Goal: Navigation & Orientation: Find specific page/section

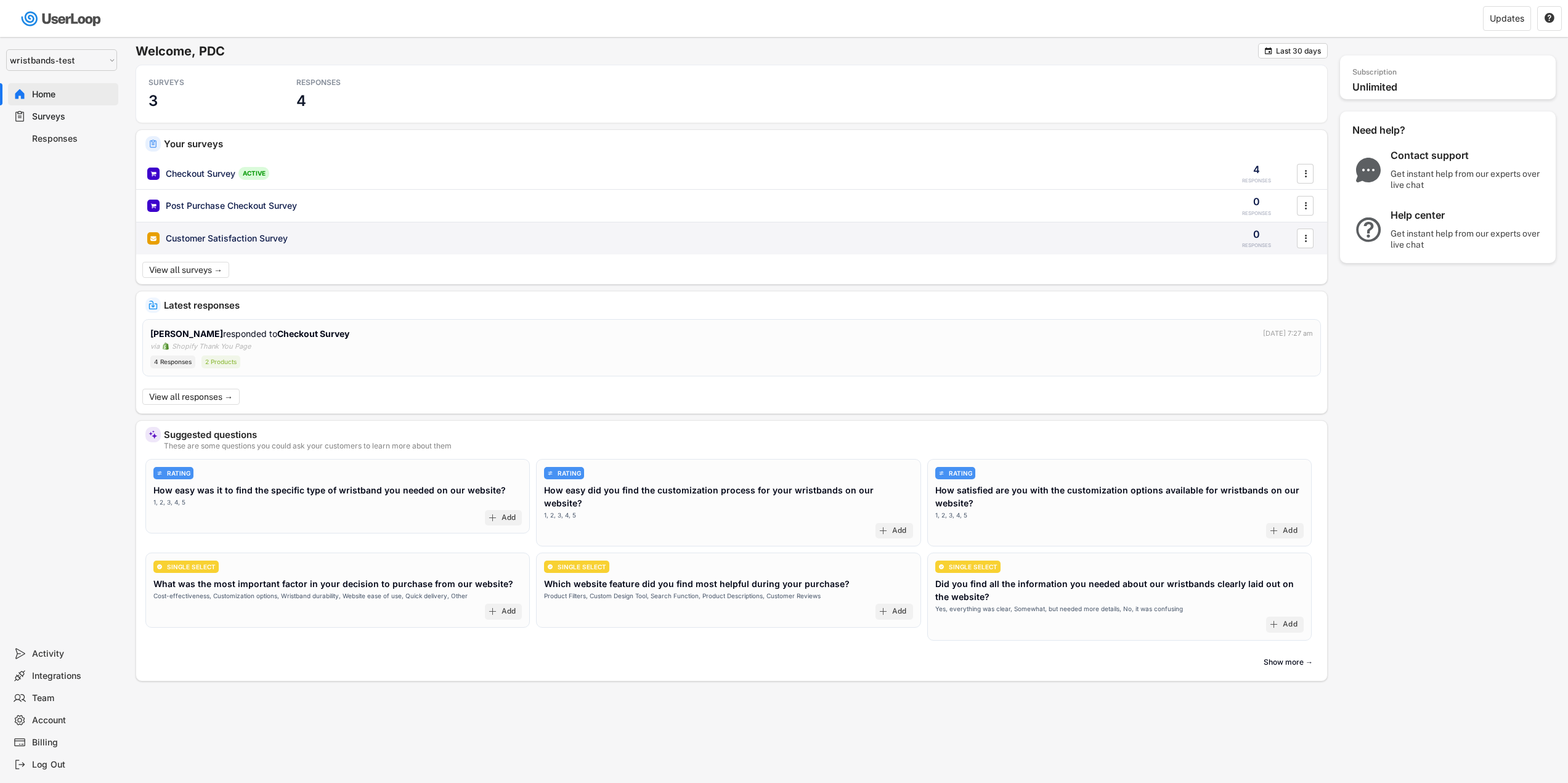
select select ""1348695171700984260__LOOKUP__1755087592031x530942177488485950""
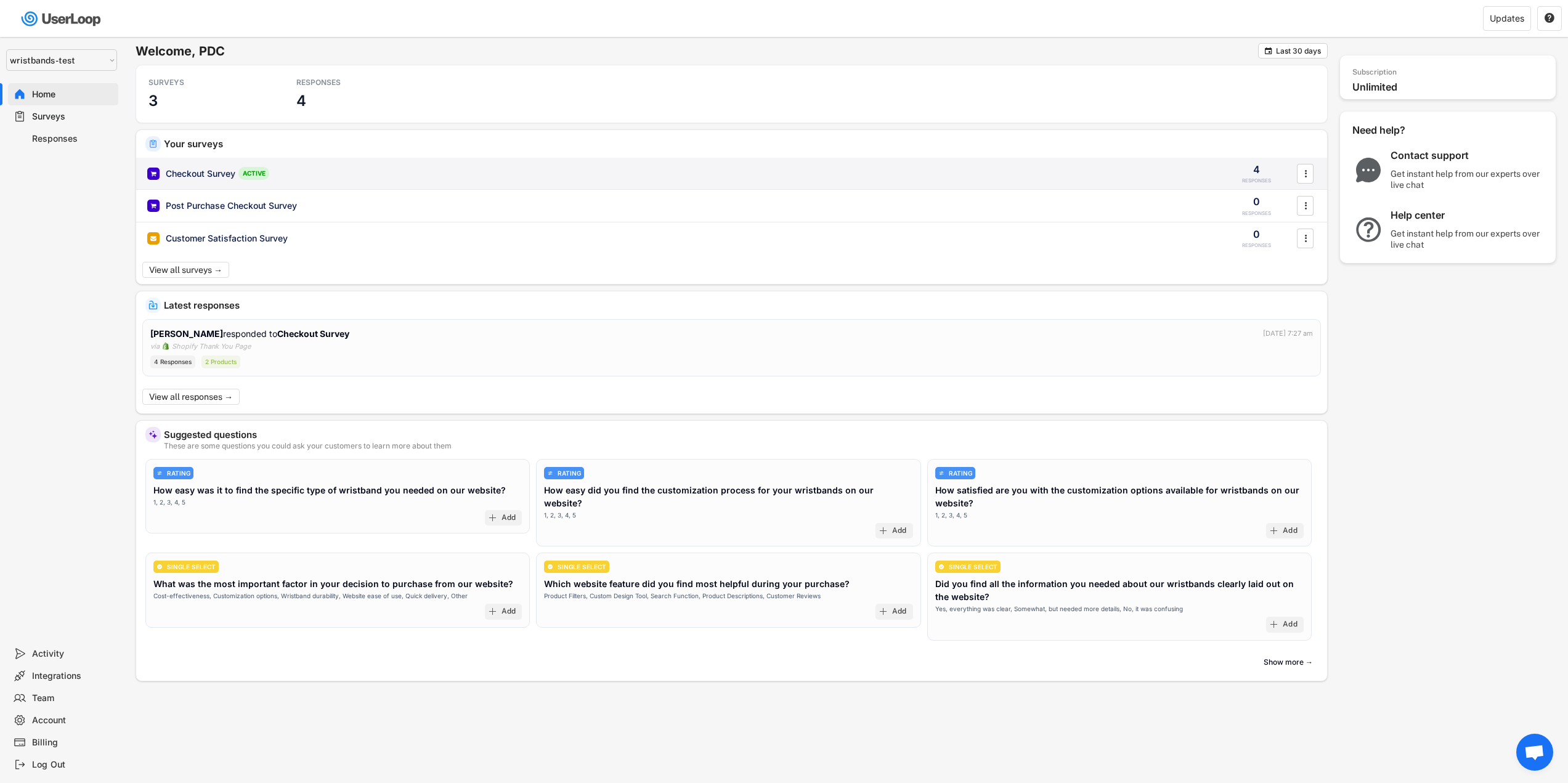
click at [333, 174] on div "Checkout Survey ACTIVE" at bounding box center [679, 173] width 1064 height 13
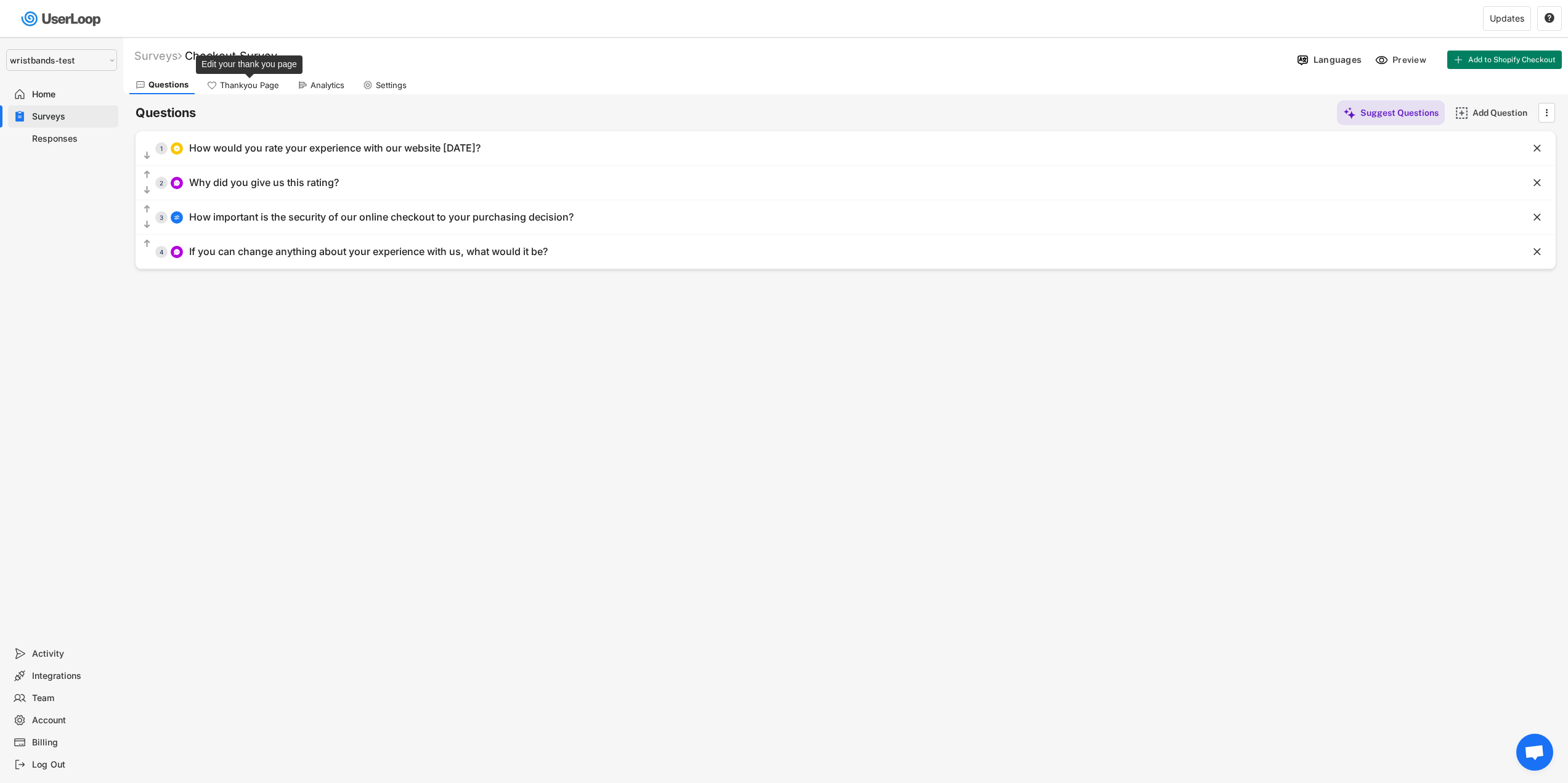
click at [268, 86] on div "Thankyou Page" at bounding box center [249, 85] width 59 height 11
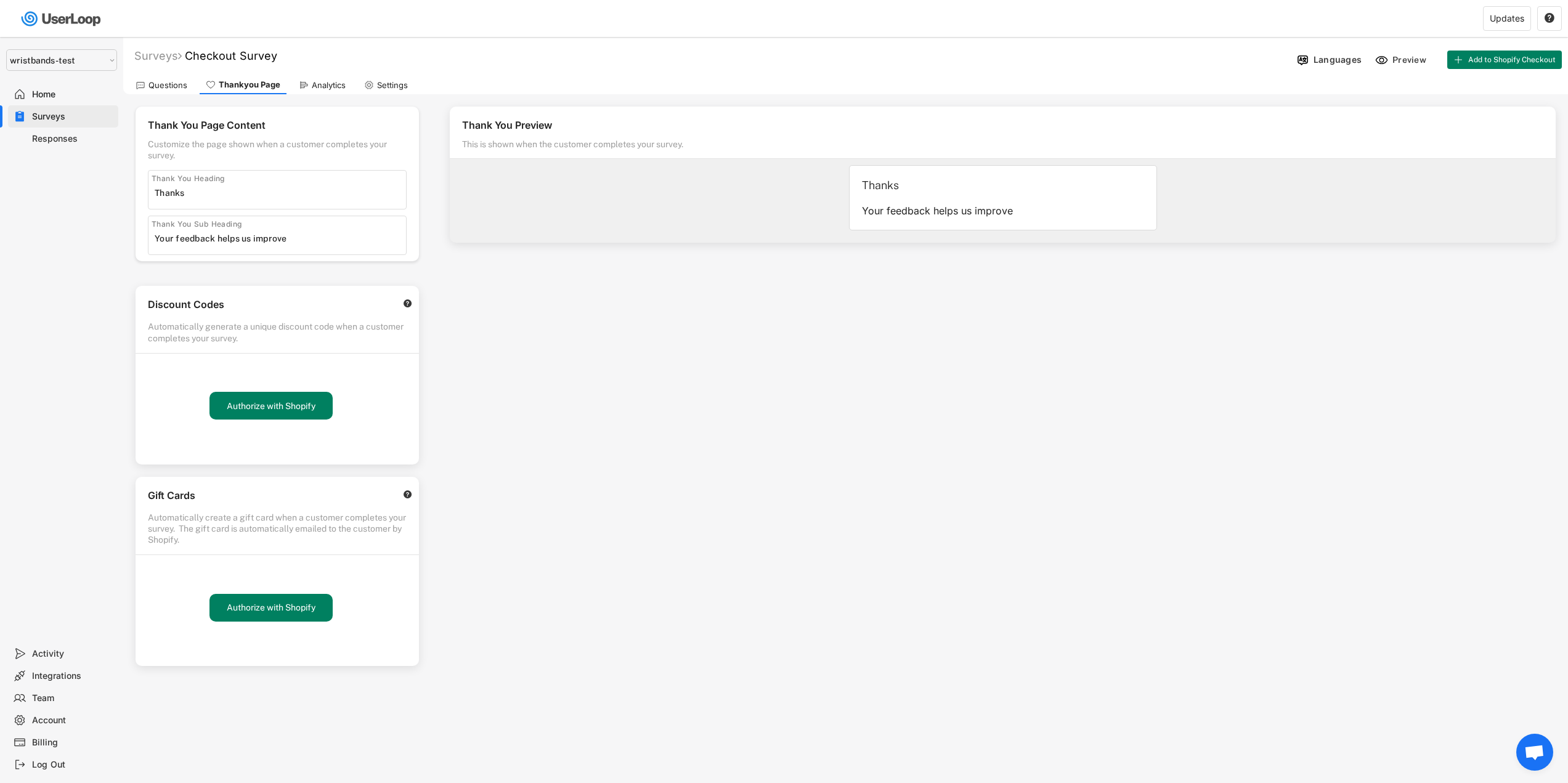
click at [327, 88] on div "Analytics" at bounding box center [328, 85] width 34 height 11
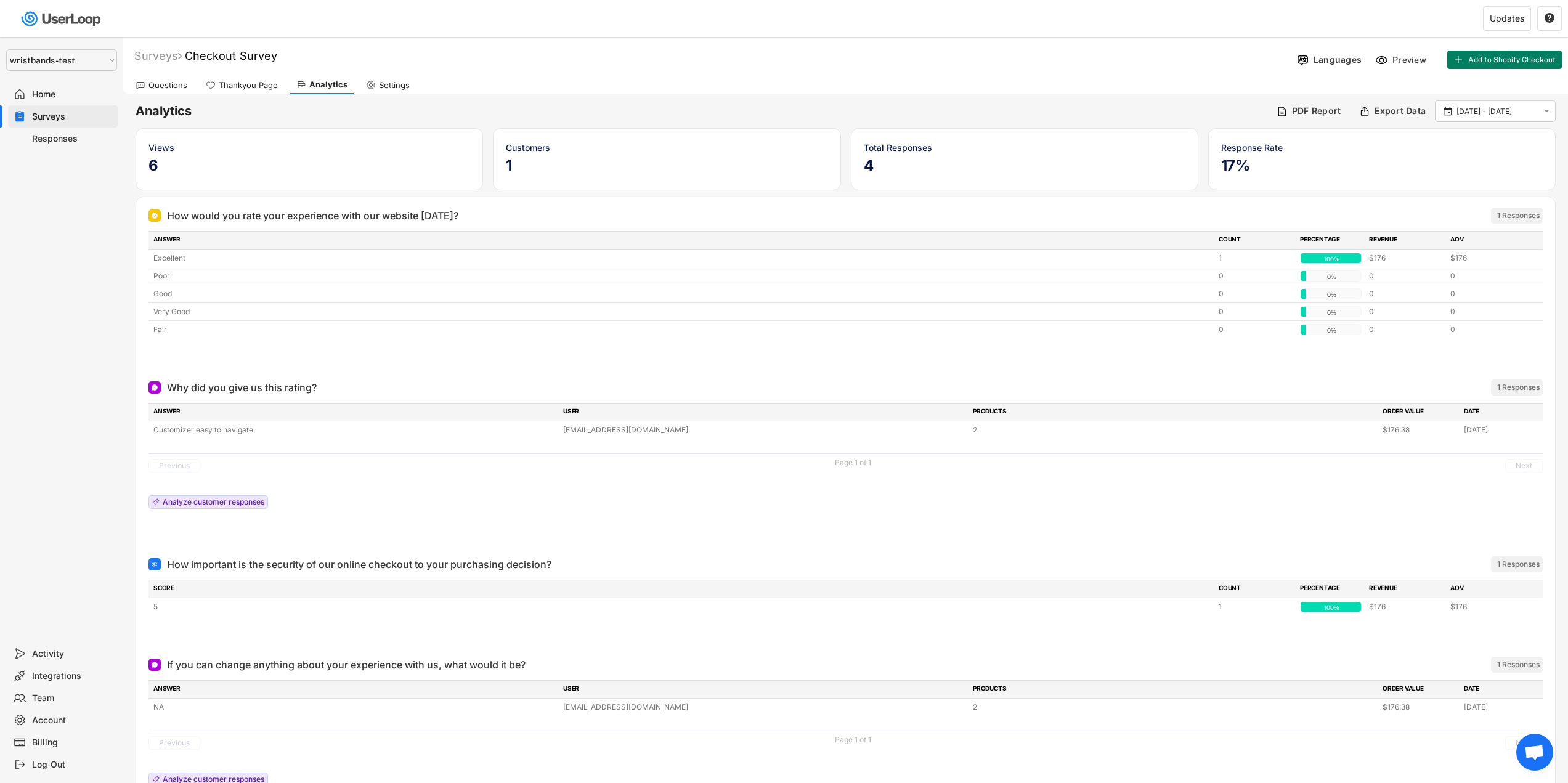
click at [393, 86] on div "Settings" at bounding box center [394, 85] width 31 height 11
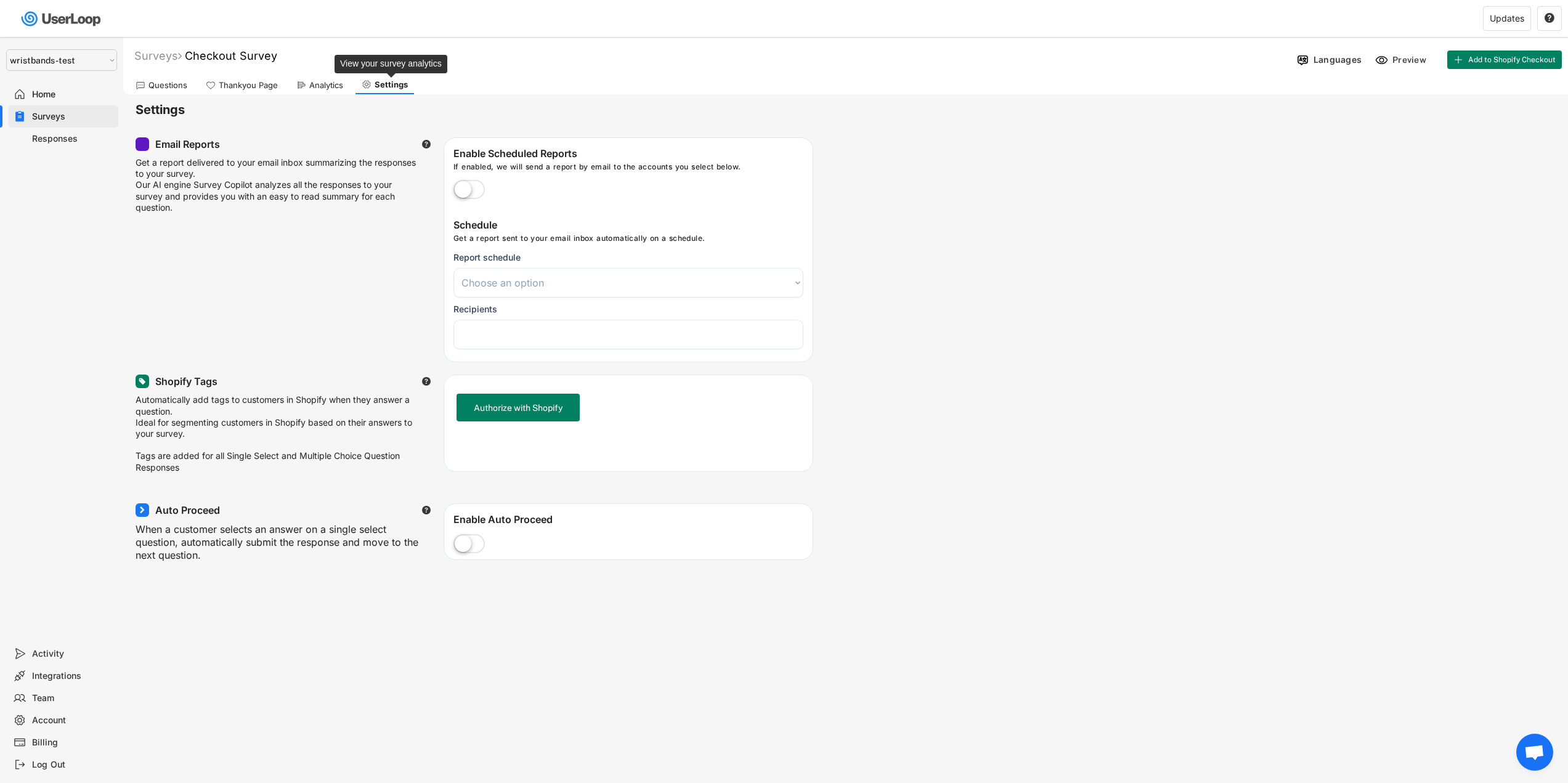
select select
click at [309, 86] on div "Analytics" at bounding box center [326, 85] width 34 height 11
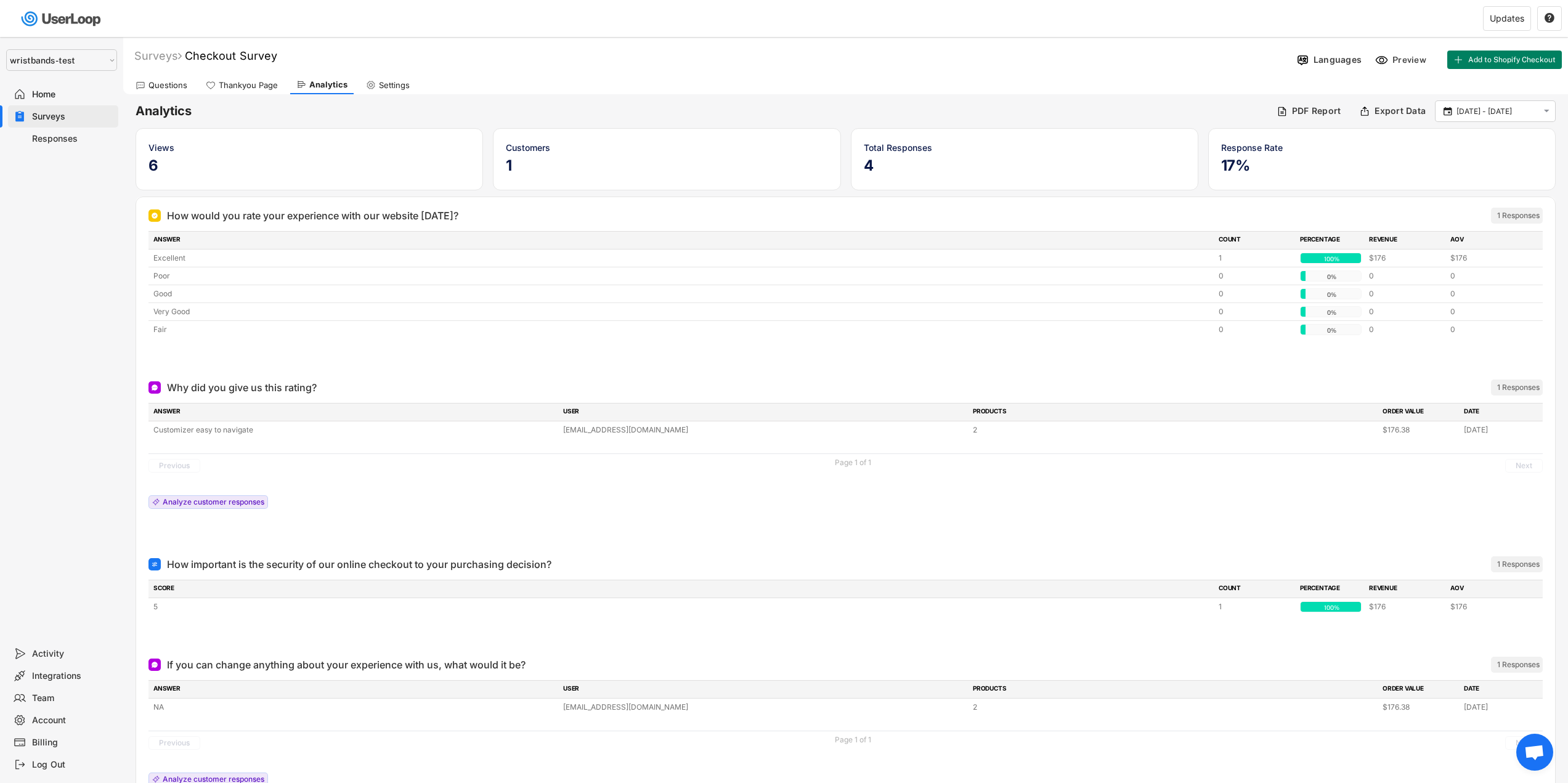
click at [149, 82] on div "Questions" at bounding box center [168, 85] width 39 height 11
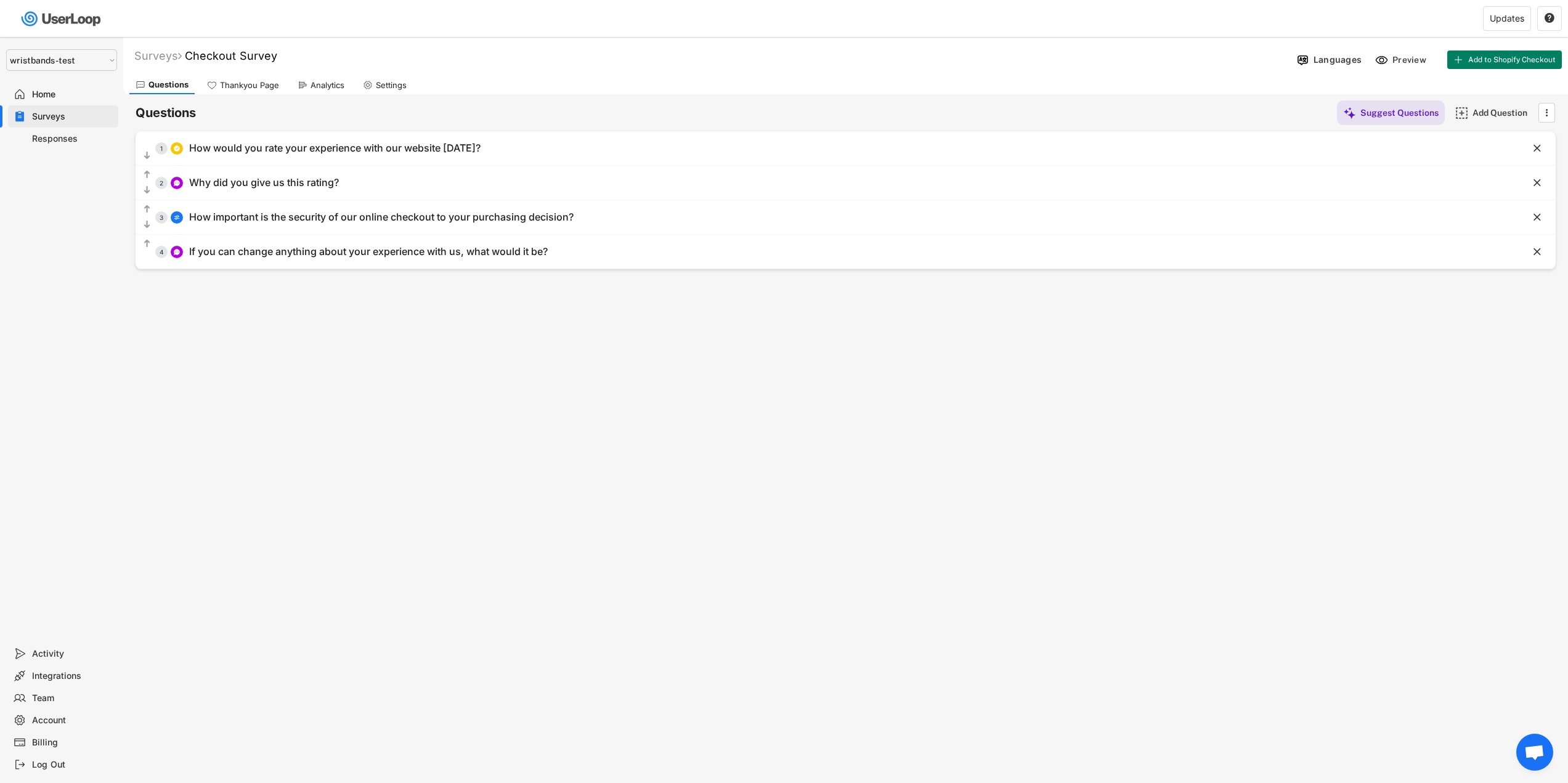
click at [58, 140] on div "Responses" at bounding box center [72, 139] width 81 height 12
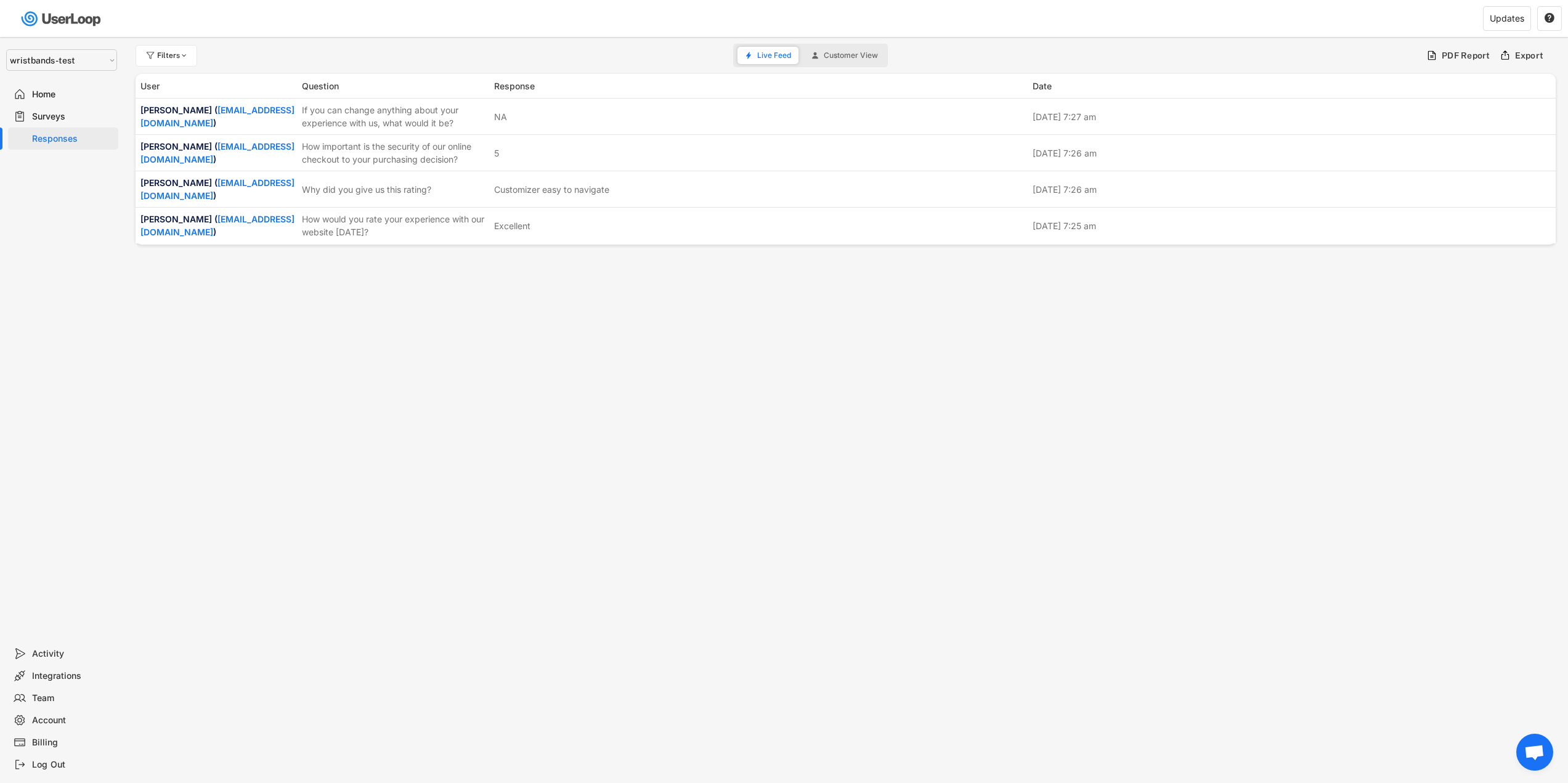
click at [59, 99] on div "Home" at bounding box center [72, 94] width 81 height 12
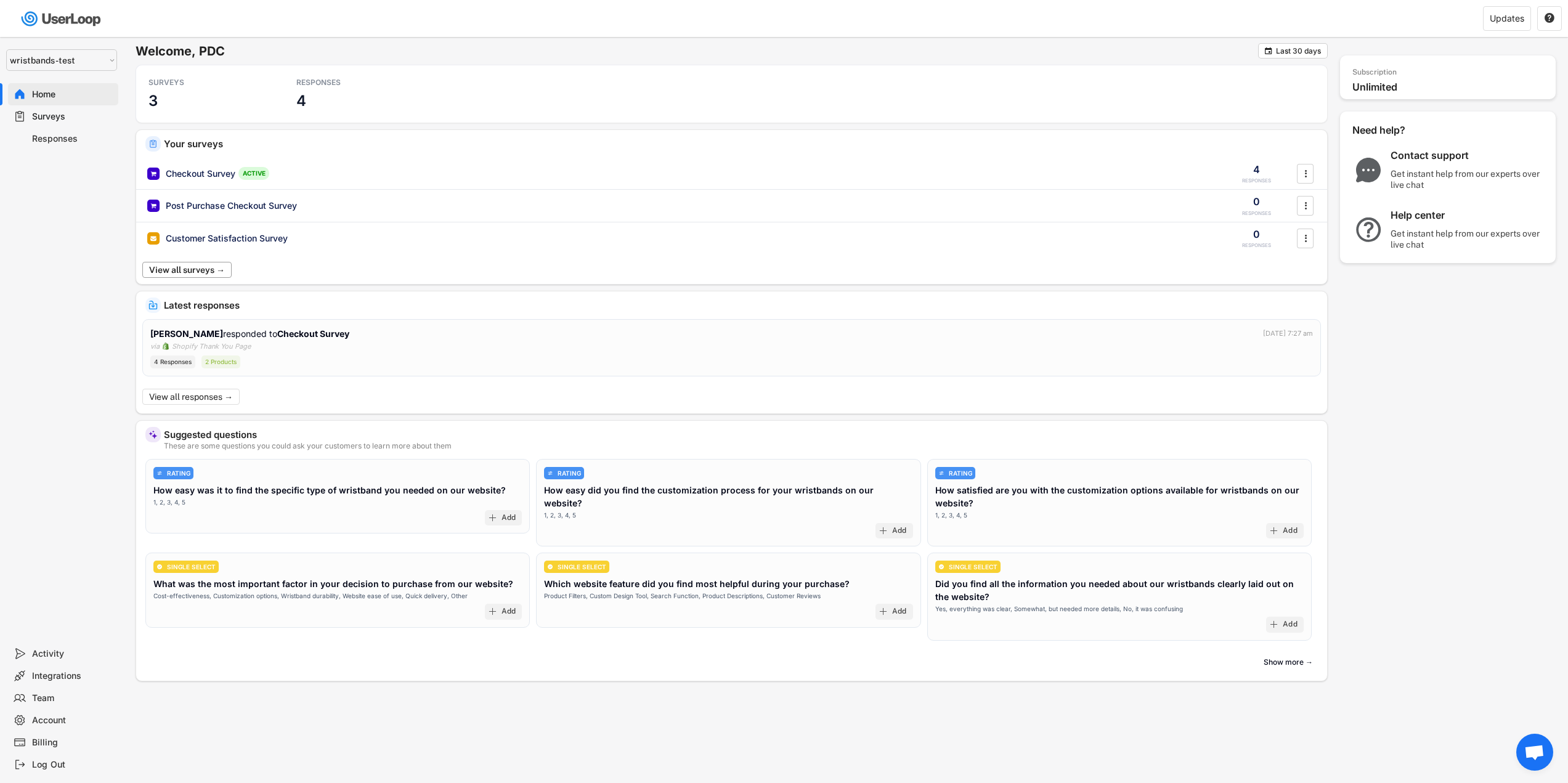
click at [224, 273] on button "View all surveys →" at bounding box center [187, 270] width 90 height 16
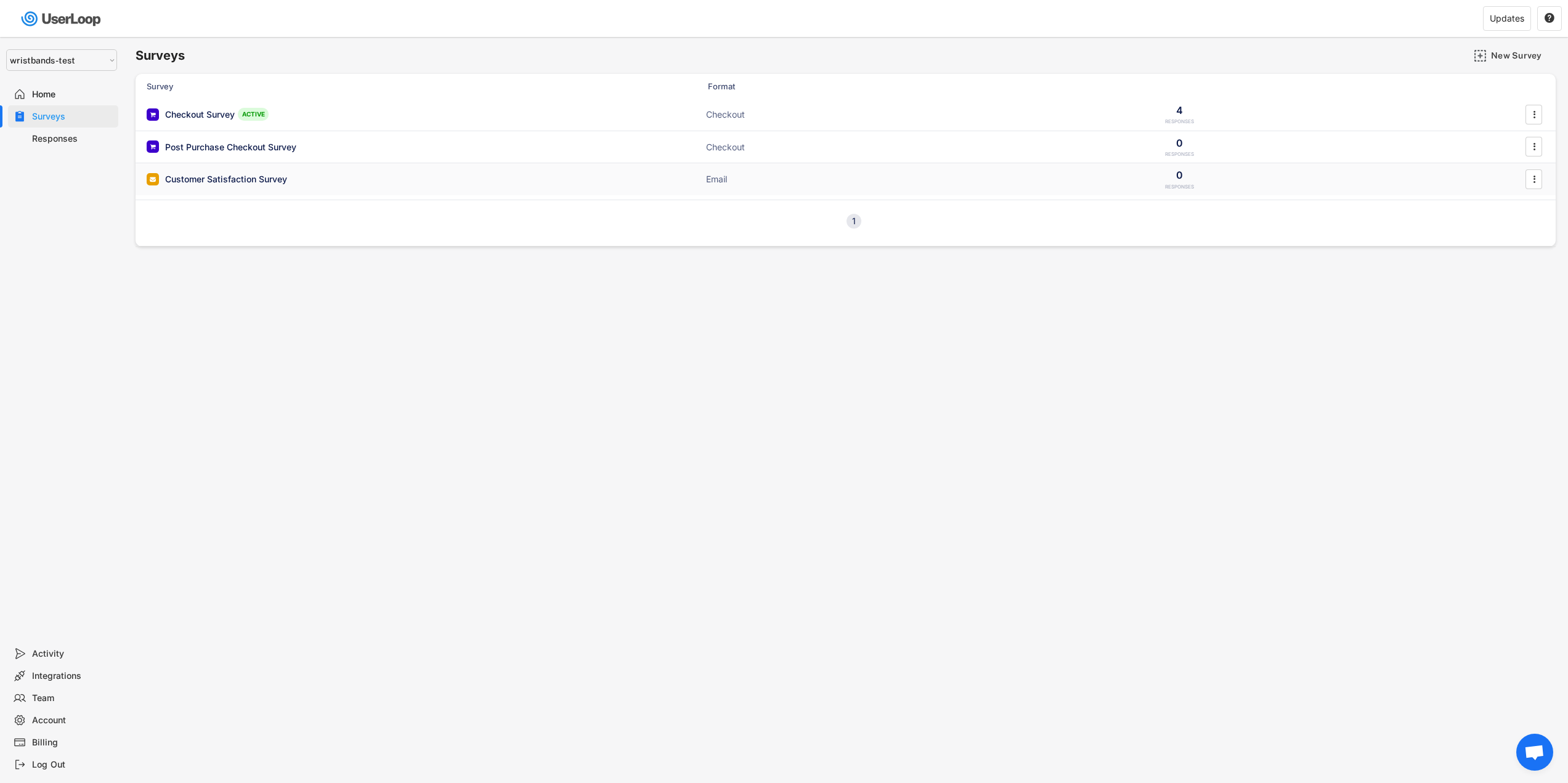
click at [287, 179] on div "Customer Satisfaction Survey" at bounding box center [226, 179] width 122 height 13
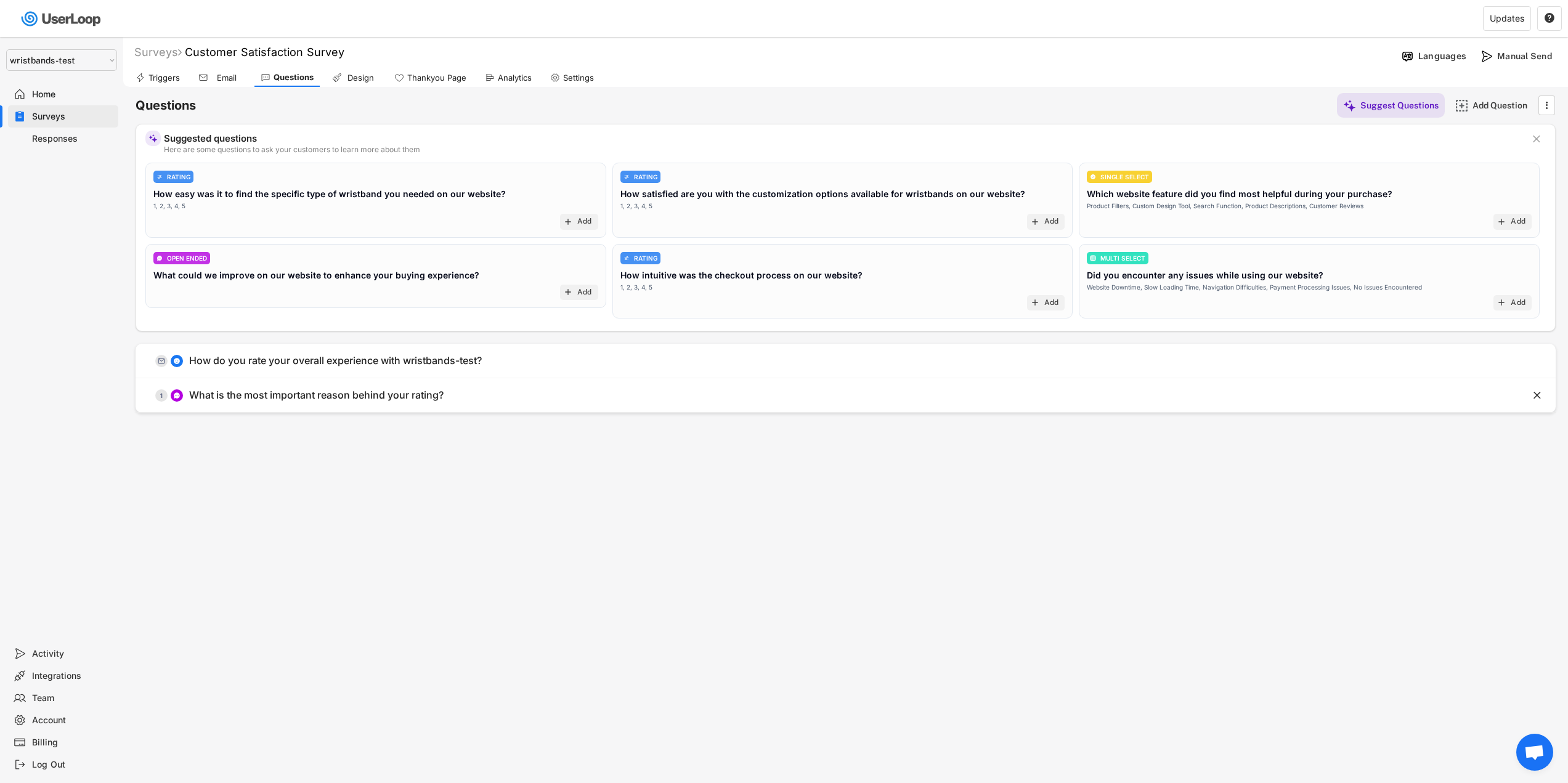
click at [38, 94] on div "Home" at bounding box center [72, 94] width 81 height 12
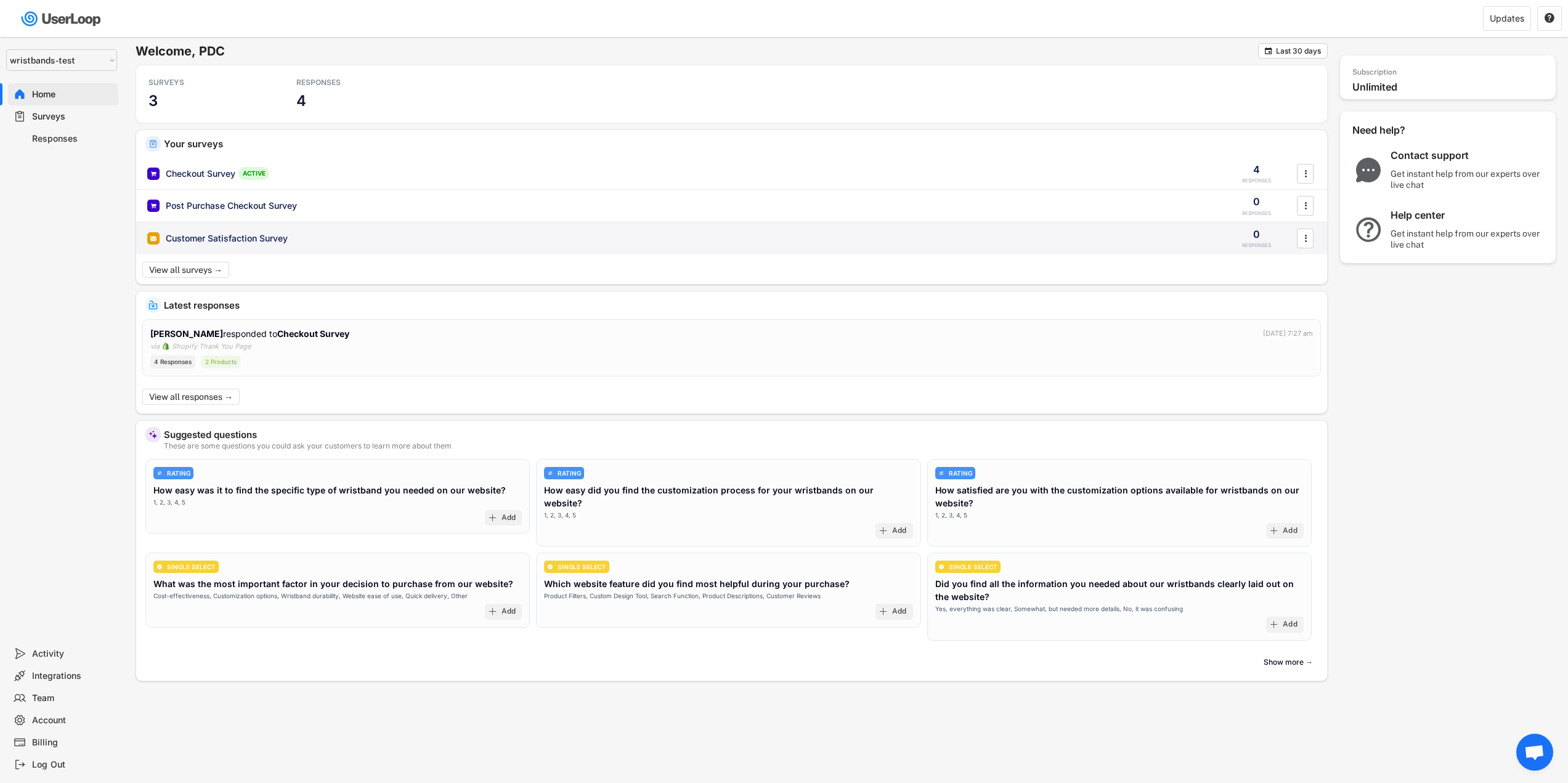
click at [272, 242] on div "Customer Satisfaction Survey" at bounding box center [226, 238] width 122 height 13
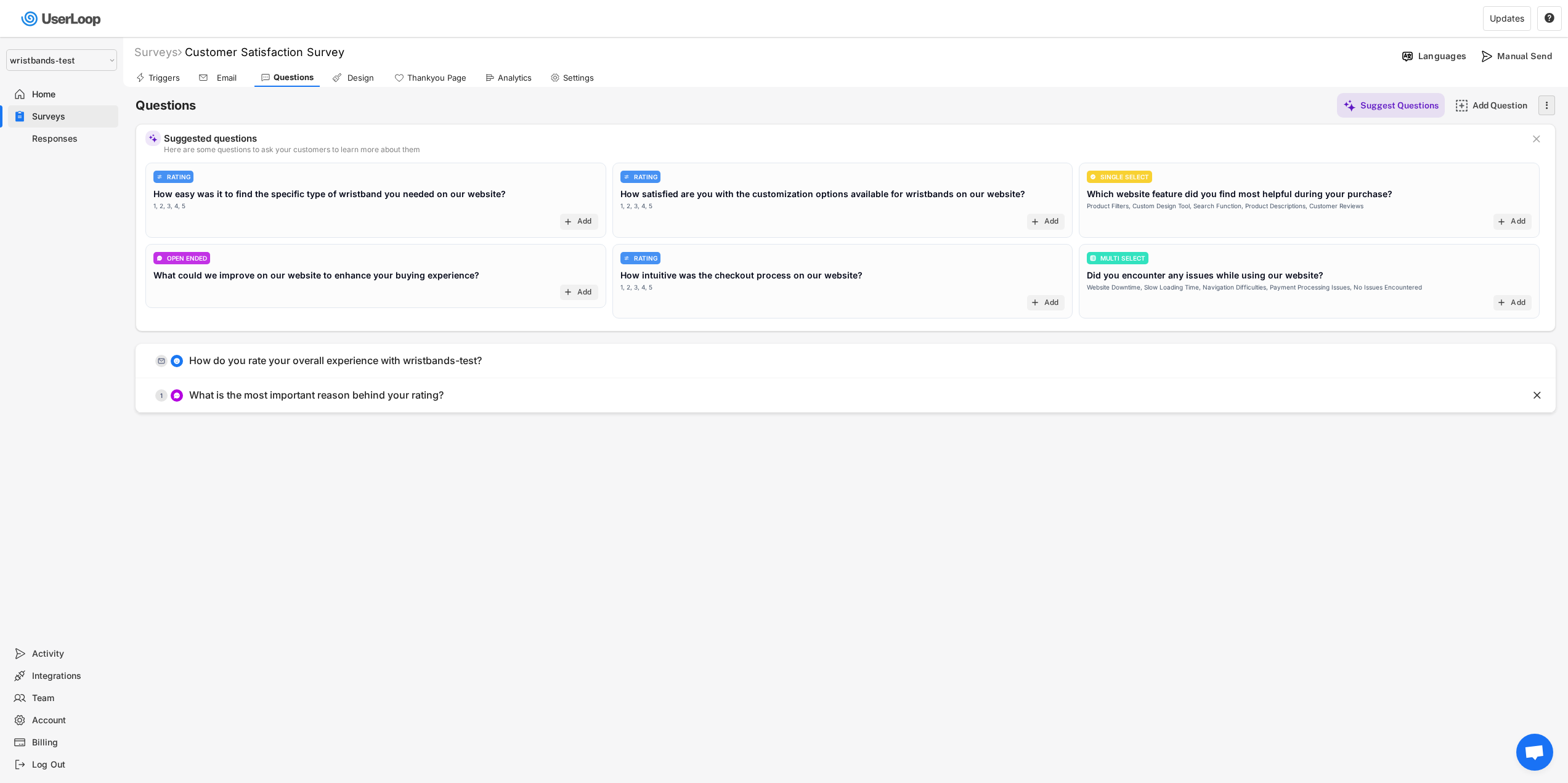
click at [1545, 104] on icon "" at bounding box center [1546, 105] width 13 height 18
click at [1548, 104] on icon "" at bounding box center [1546, 105] width 13 height 18
click at [1075, 71] on div "Triggers Email Questions Design Thankyou Page Analytics Settings" at bounding box center [845, 76] width 1445 height 21
click at [369, 77] on div "Design" at bounding box center [360, 77] width 31 height 11
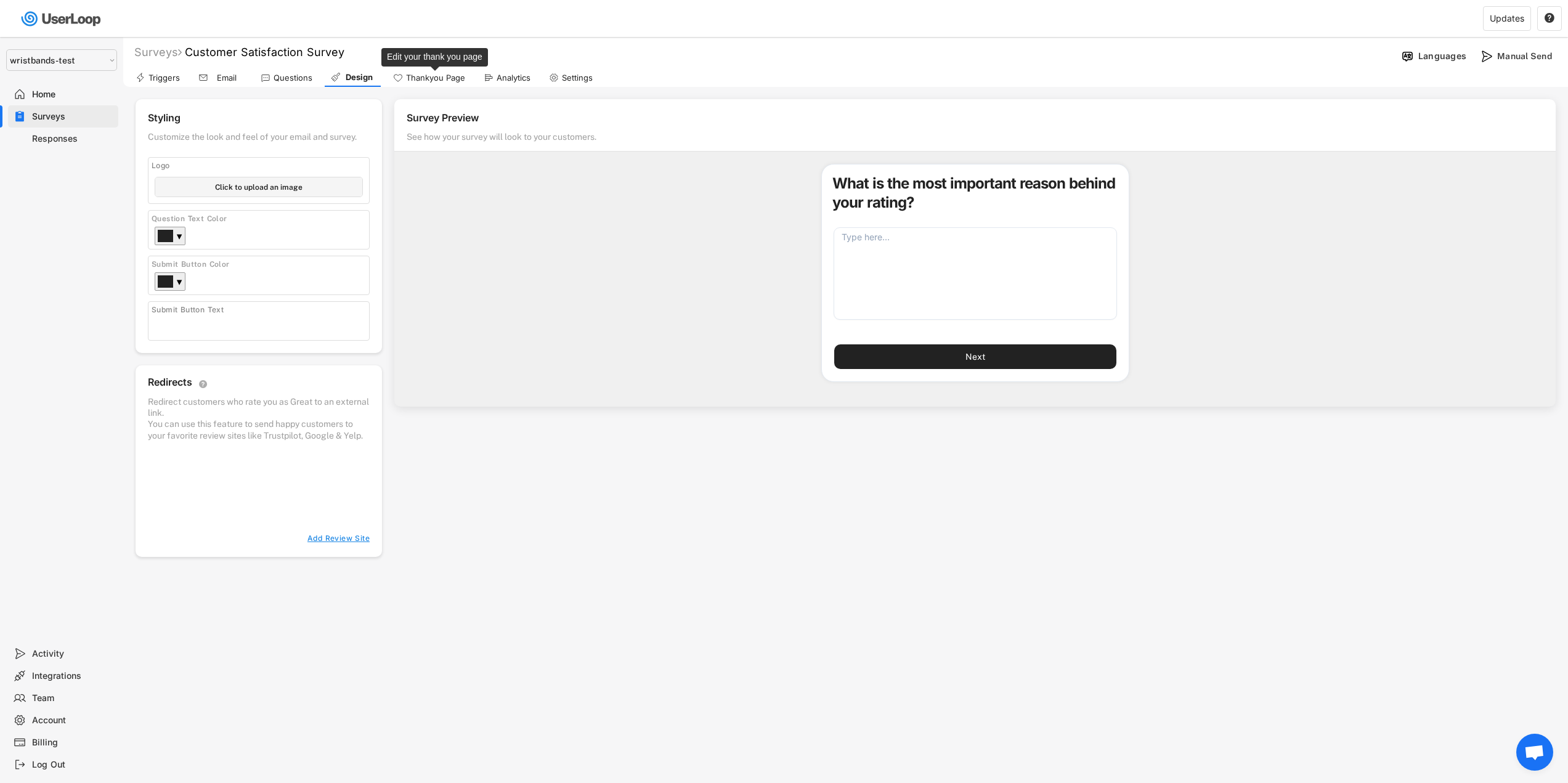
click at [419, 83] on div "Thankyou Page" at bounding box center [435, 77] width 59 height 11
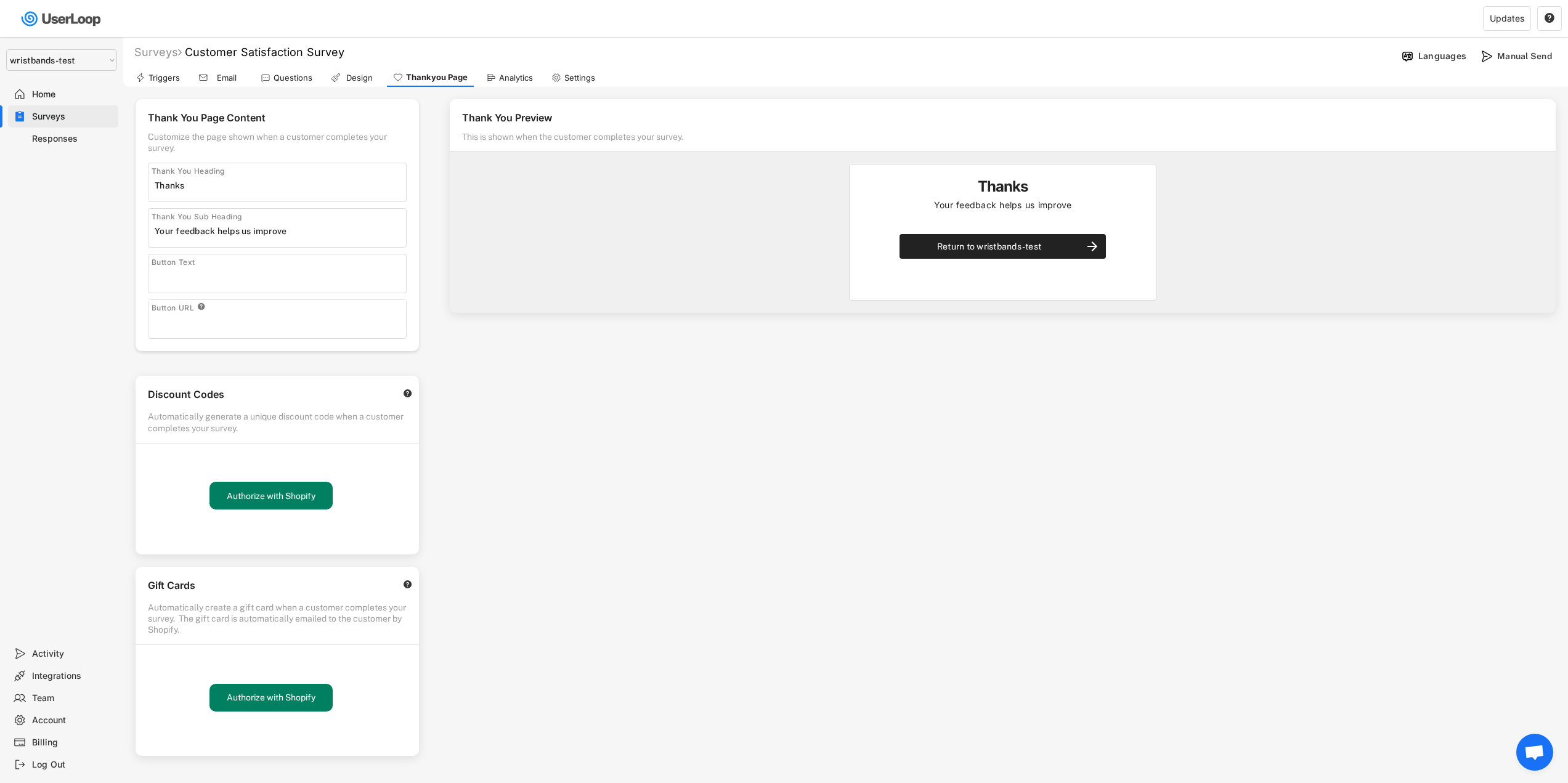
click at [170, 81] on div "Triggers" at bounding box center [164, 77] width 32 height 11
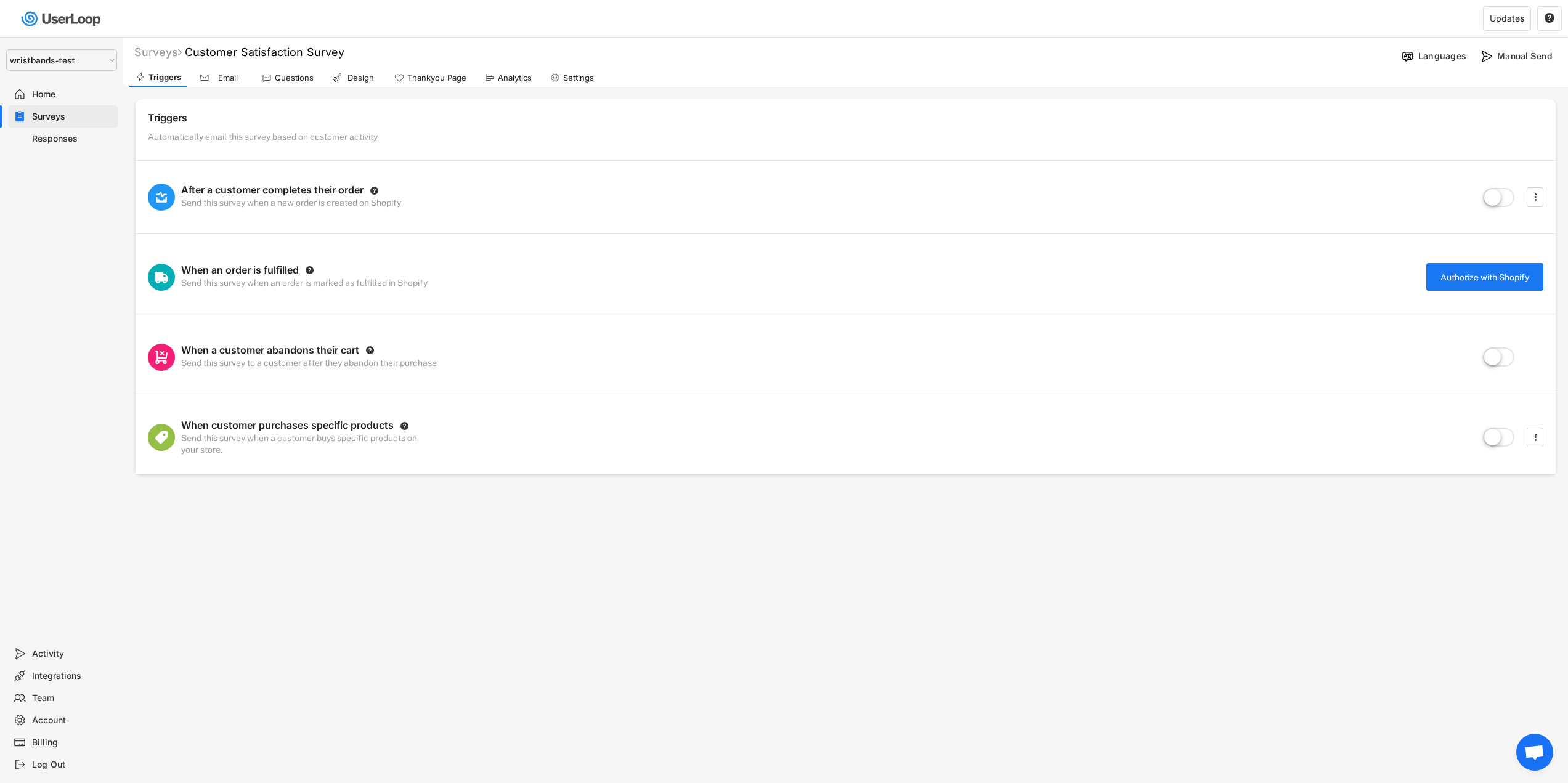
click at [58, 93] on div "Home" at bounding box center [72, 94] width 81 height 12
